Goal: Find specific page/section: Find specific page/section

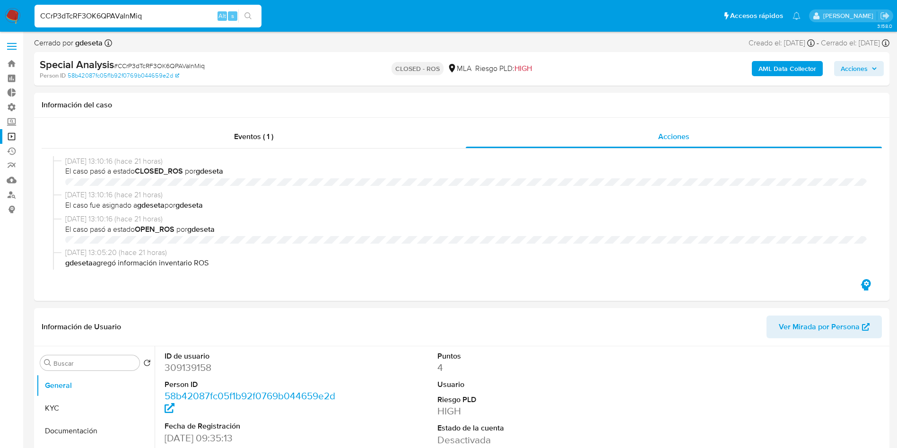
select select "10"
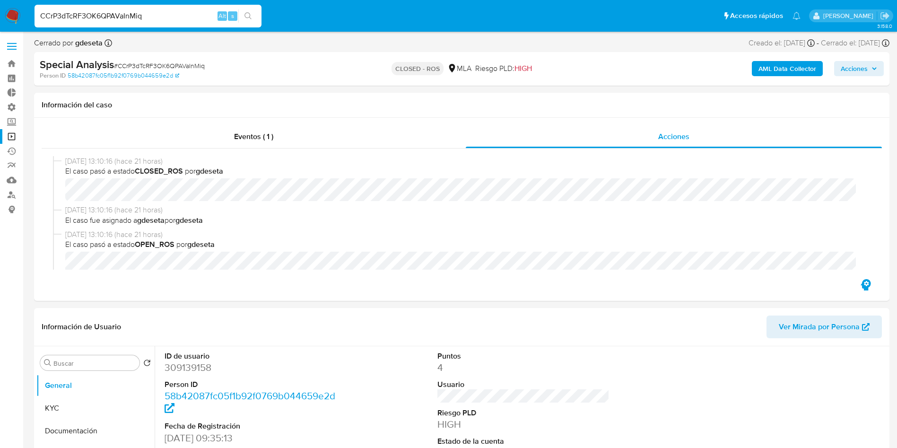
click at [136, 14] on input "CCrP3dTcRF3OK6QPAVaInMiq" at bounding box center [148, 16] width 227 height 12
type input "clPk43InUBlKAoalTrLmCiBj"
click at [253, 12] on button "search-icon" at bounding box center [247, 15] width 19 height 13
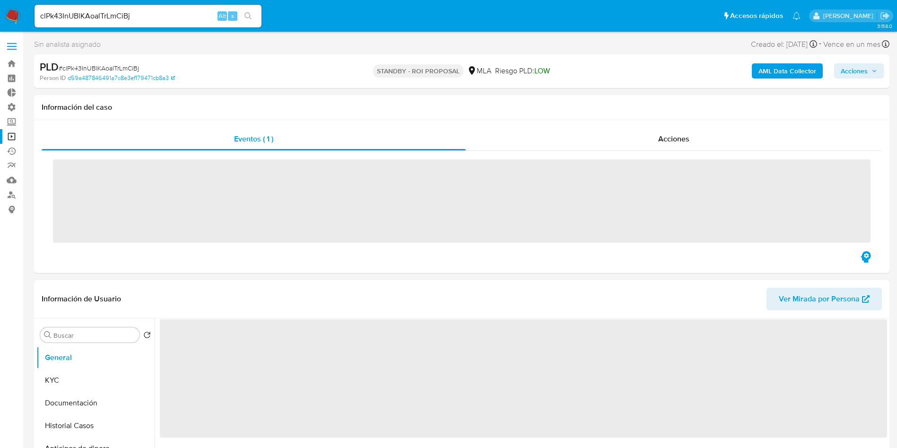
click at [650, 149] on div "Acciones" at bounding box center [674, 139] width 416 height 23
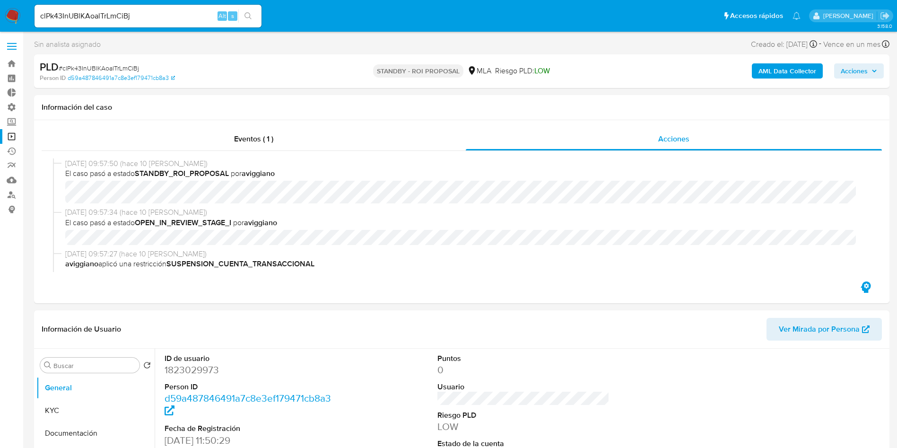
select select "10"
click at [153, 17] on input "clPk43InUBlKAoalTrLmCiBj" at bounding box center [148, 16] width 227 height 12
paste input "rO3Ve9rcNoP8Euf9Pe8wM1Bw"
type input "rO3Ve9rcNoP8Euf9Pe8wM1Bw"
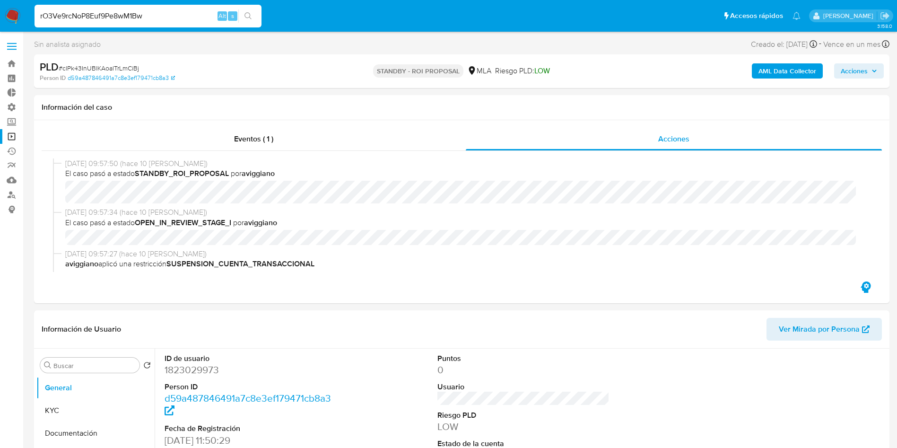
click at [256, 10] on button "search-icon" at bounding box center [247, 15] width 19 height 13
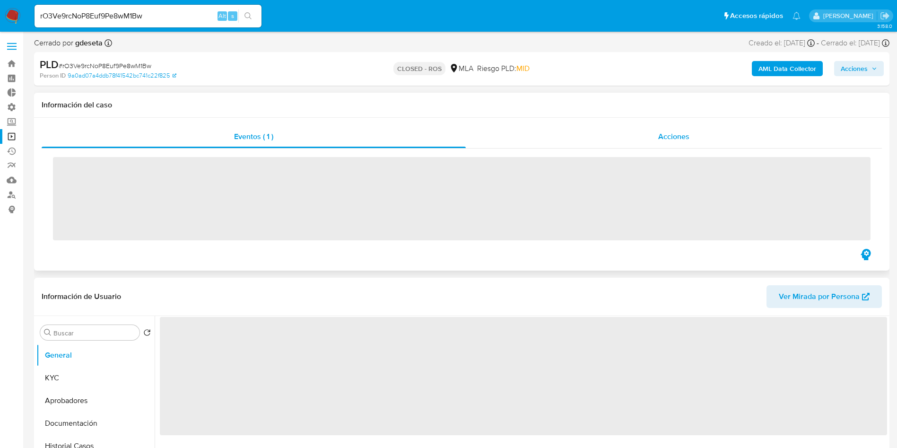
click at [665, 136] on span "Acciones" at bounding box center [673, 136] width 31 height 11
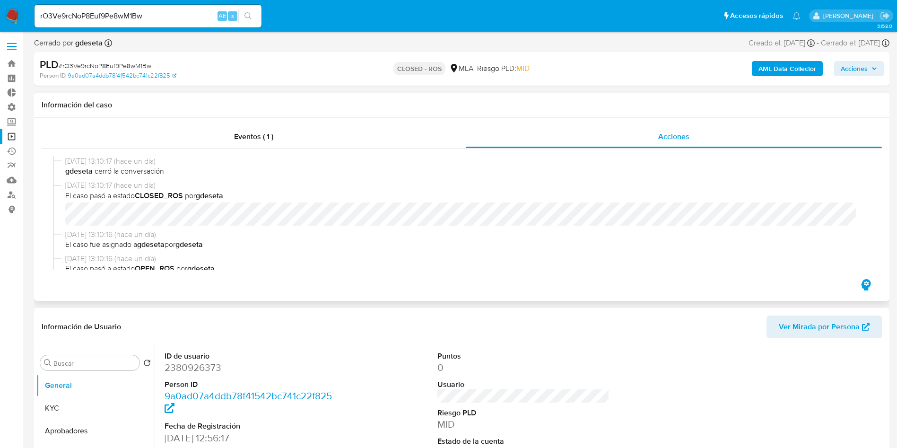
select select "10"
click at [136, 15] on input "rO3Ve9rcNoP8Euf9Pe8wM1Bw" at bounding box center [148, 16] width 227 height 12
paste input "431801444"
type input "431801444"
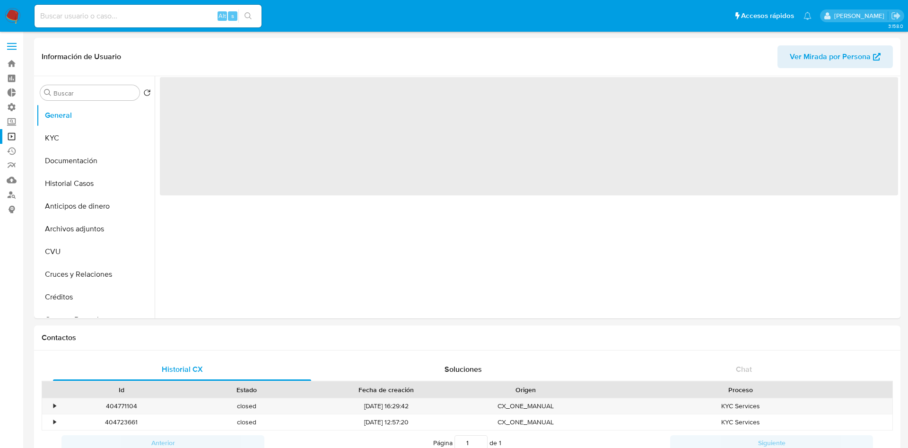
select select "10"
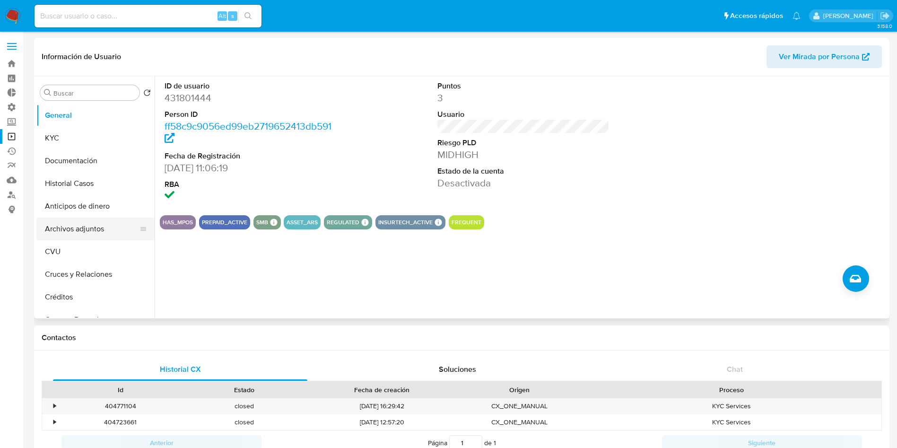
click at [92, 228] on button "Archivos adjuntos" at bounding box center [91, 229] width 111 height 23
